Goal: Information Seeking & Learning: Learn about a topic

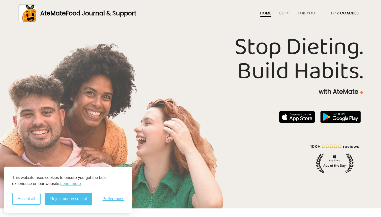
click at [33, 198] on button "Accept all" at bounding box center [26, 199] width 28 height 12
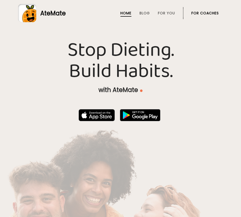
click at [187, 67] on h1 "Stop Dieting. Build Habits." at bounding box center [120, 61] width 205 height 42
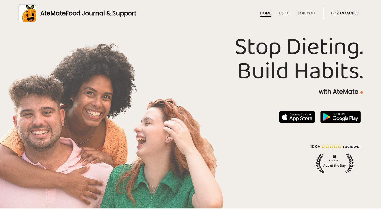
click at [282, 13] on link "Blog" at bounding box center [285, 13] width 10 height 4
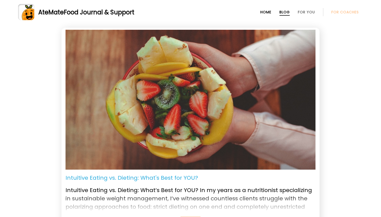
click at [265, 10] on link "Home" at bounding box center [265, 12] width 11 height 4
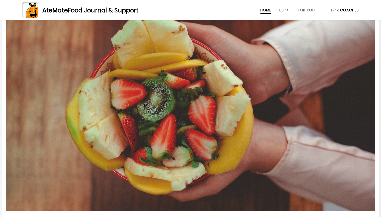
scroll to position [957, 0]
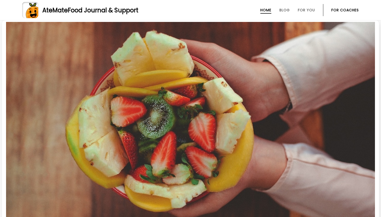
click at [286, 7] on li "Blog" at bounding box center [285, 10] width 10 height 12
click at [286, 10] on link "Blog" at bounding box center [285, 10] width 10 height 4
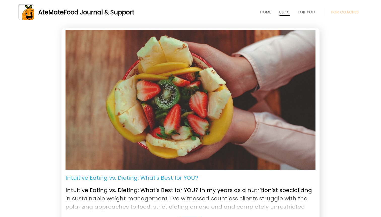
click at [149, 177] on p "Intuitive Eating vs. Dieting: What's Best for YOU?" at bounding box center [132, 178] width 133 height 8
